Goal: Task Accomplishment & Management: Manage account settings

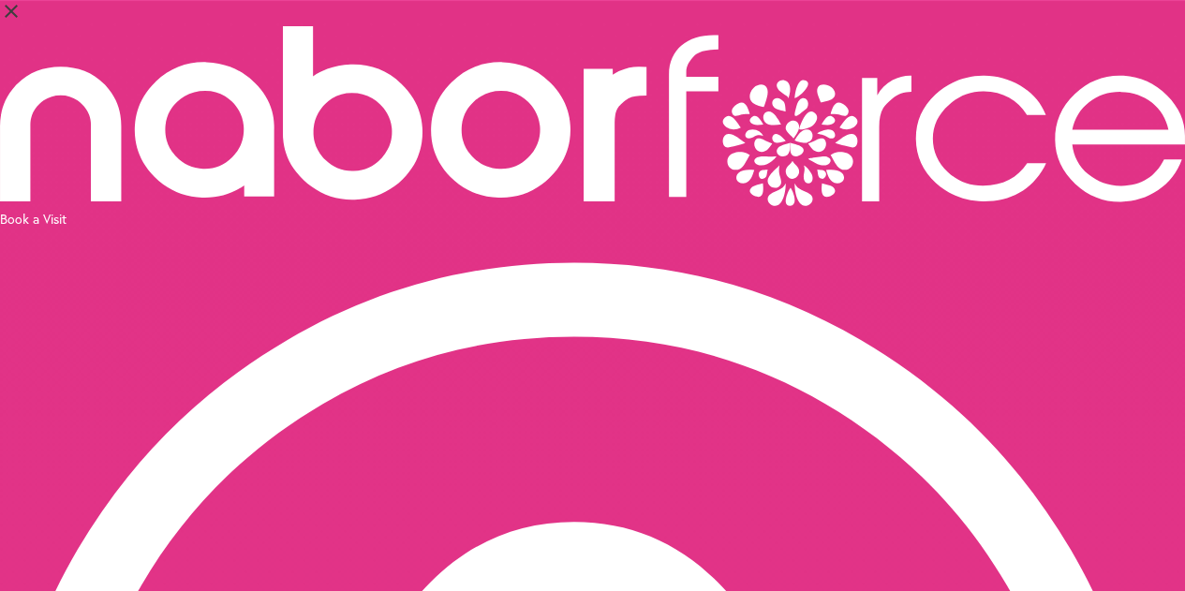
select select "*"
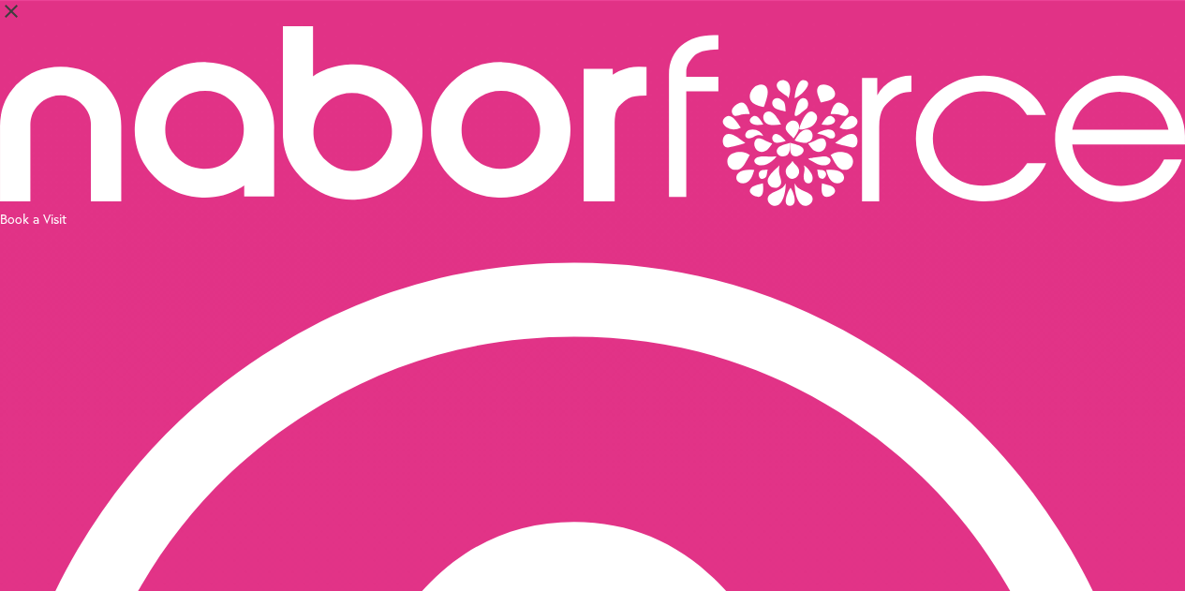
select select "*"
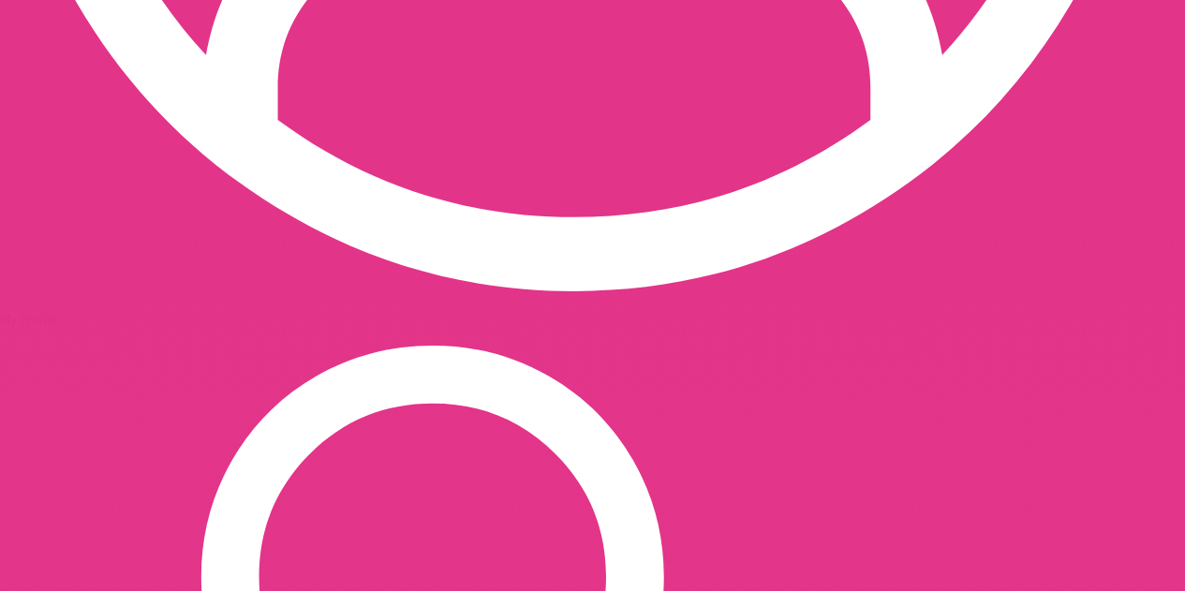
scroll to position [1137, 0]
